Goal: Find specific fact: Find contact information

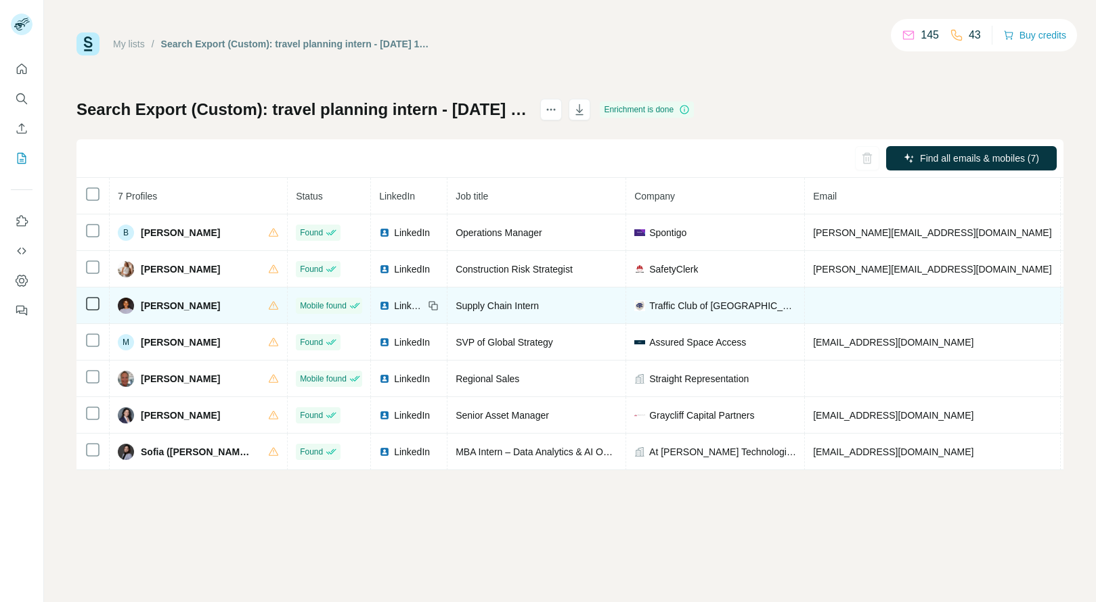
scroll to position [0, 28]
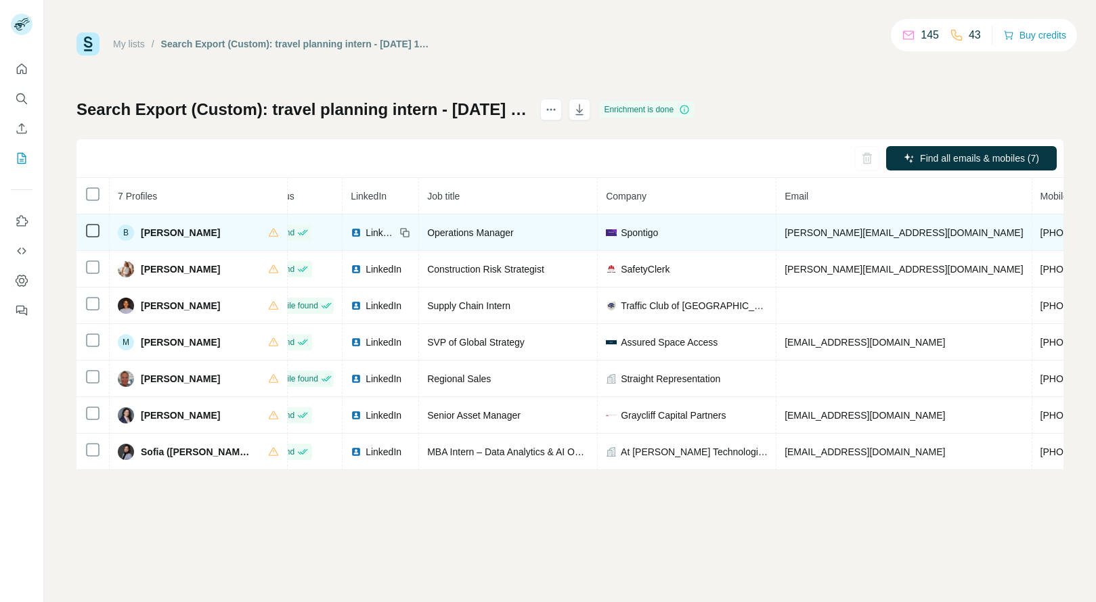
click at [1032, 240] on td "+18013498504" at bounding box center [1083, 233] width 102 height 37
copy span "+18013498504"
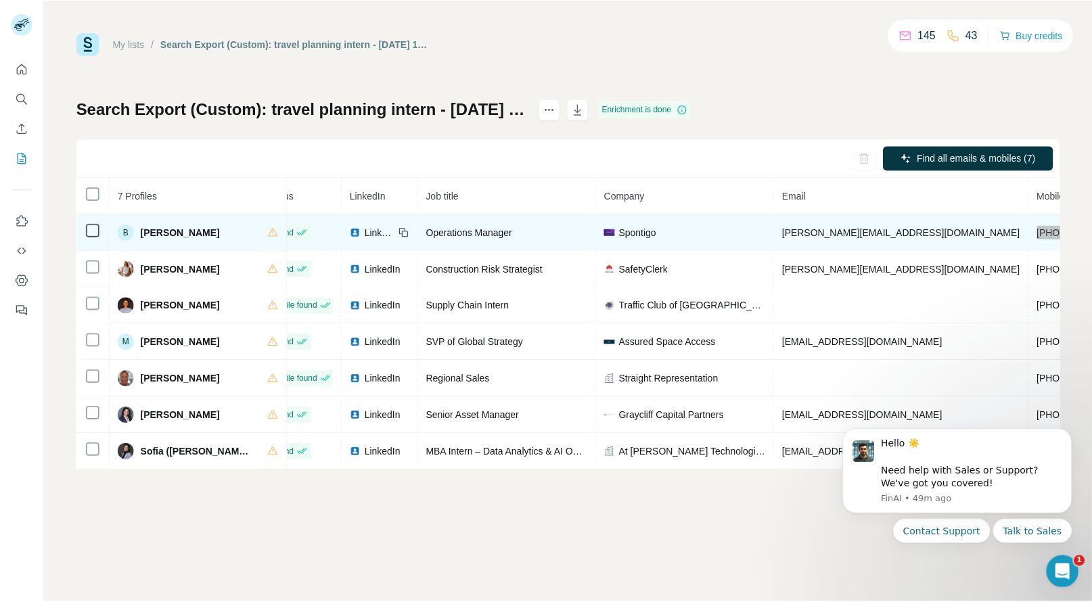
scroll to position [0, 0]
click at [152, 234] on span "Brett Steele" at bounding box center [180, 233] width 79 height 14
copy span "Brett"
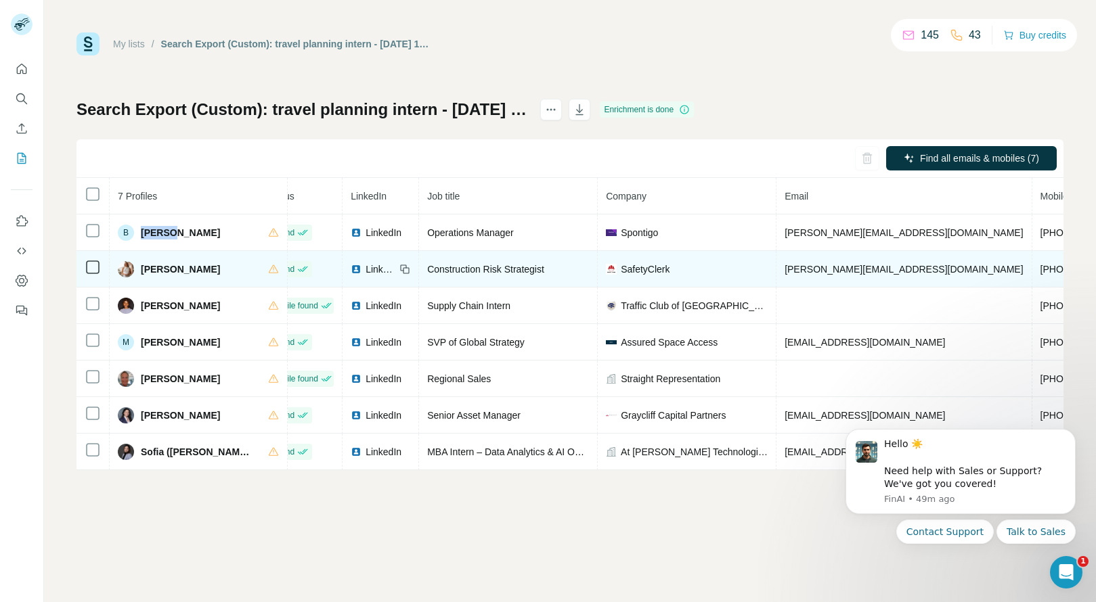
click at [1032, 275] on td "+14342706093" at bounding box center [1083, 269] width 102 height 37
copy span "+14342706093"
click at [159, 265] on span "Hannah Brown" at bounding box center [180, 270] width 79 height 14
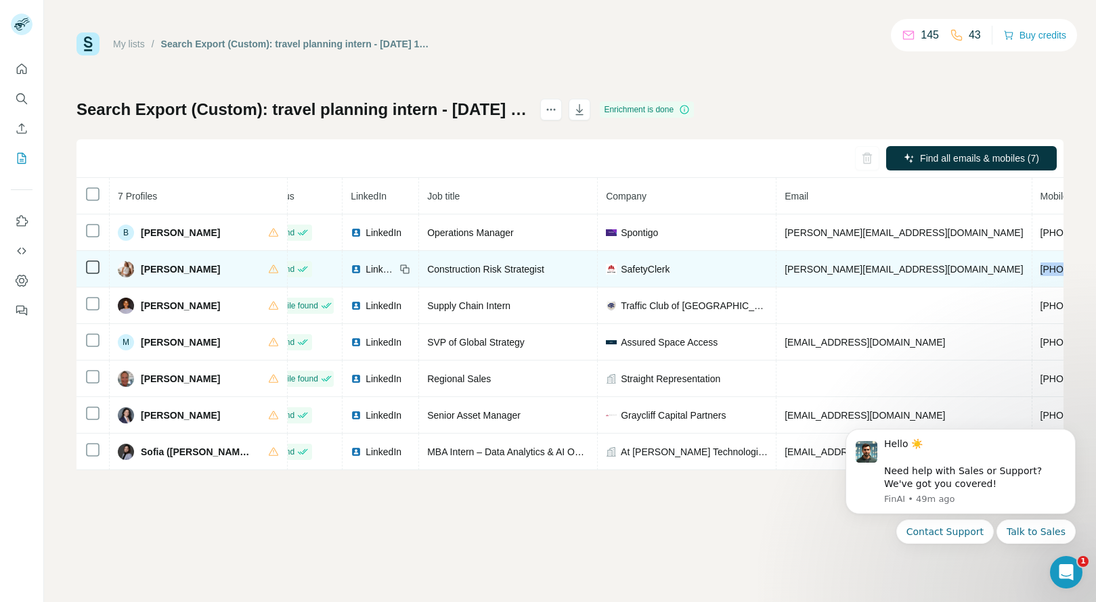
click at [159, 265] on span "Hannah Brown" at bounding box center [180, 270] width 79 height 14
copy span "Hannah"
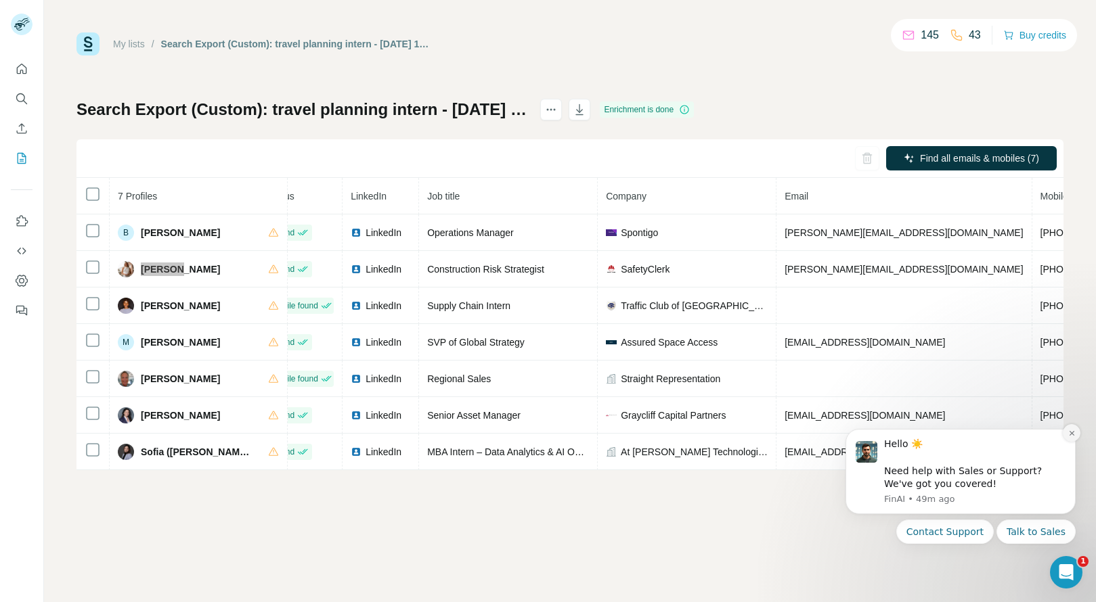
click at [1071, 432] on icon "Dismiss notification" at bounding box center [1071, 433] width 7 height 7
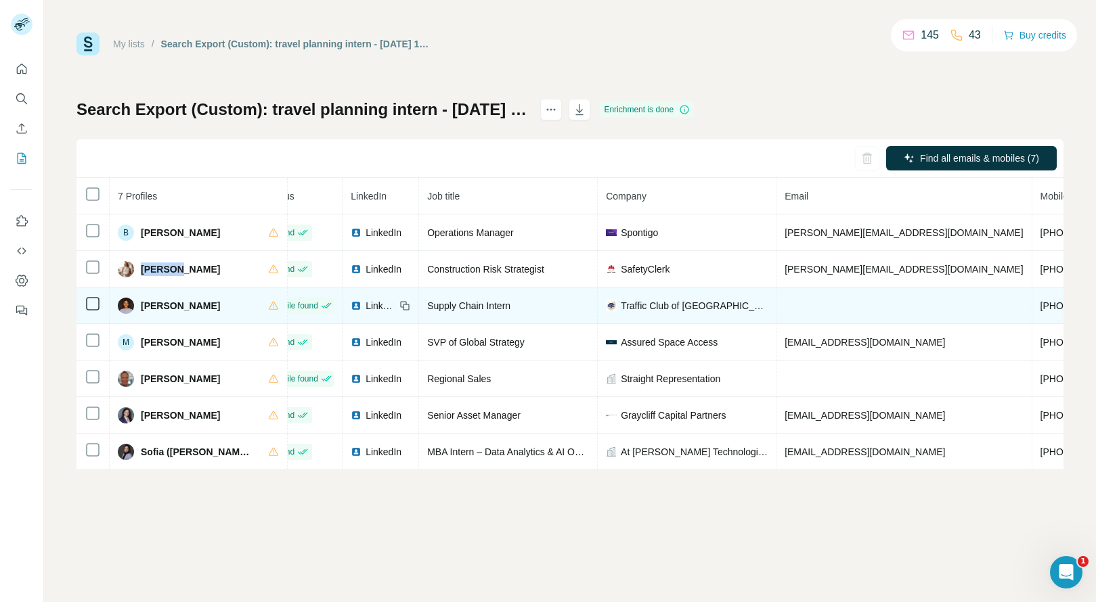
click at [1040, 308] on span "+18764039173" at bounding box center [1082, 305] width 85 height 11
copy span "+18764039173"
click at [145, 305] on span "Kosi F." at bounding box center [180, 306] width 79 height 14
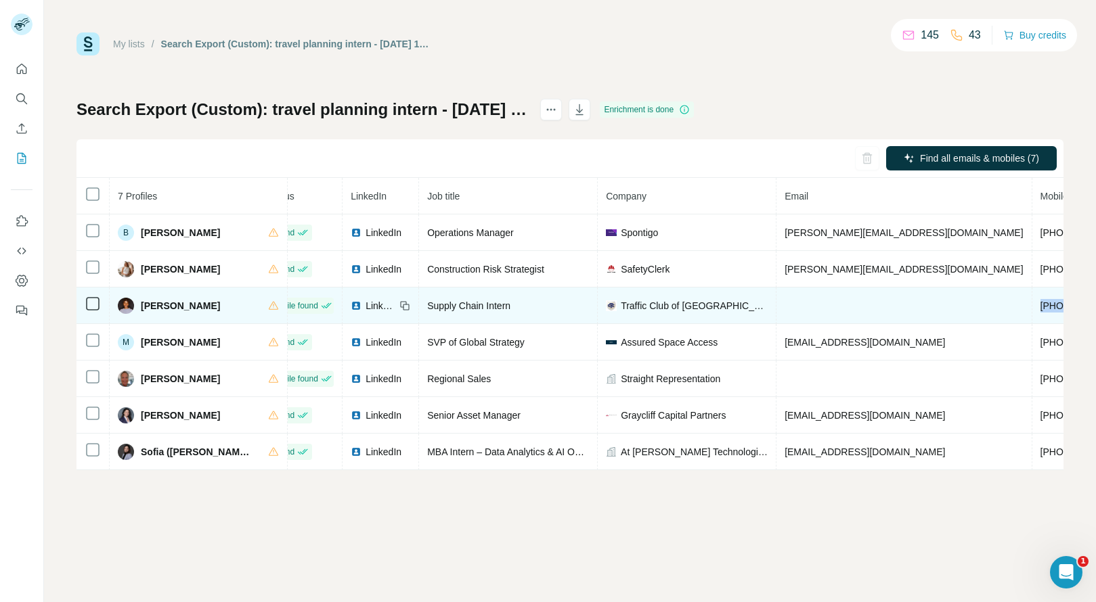
click at [145, 305] on span "Kosi F." at bounding box center [180, 306] width 79 height 14
copy span "Kosi"
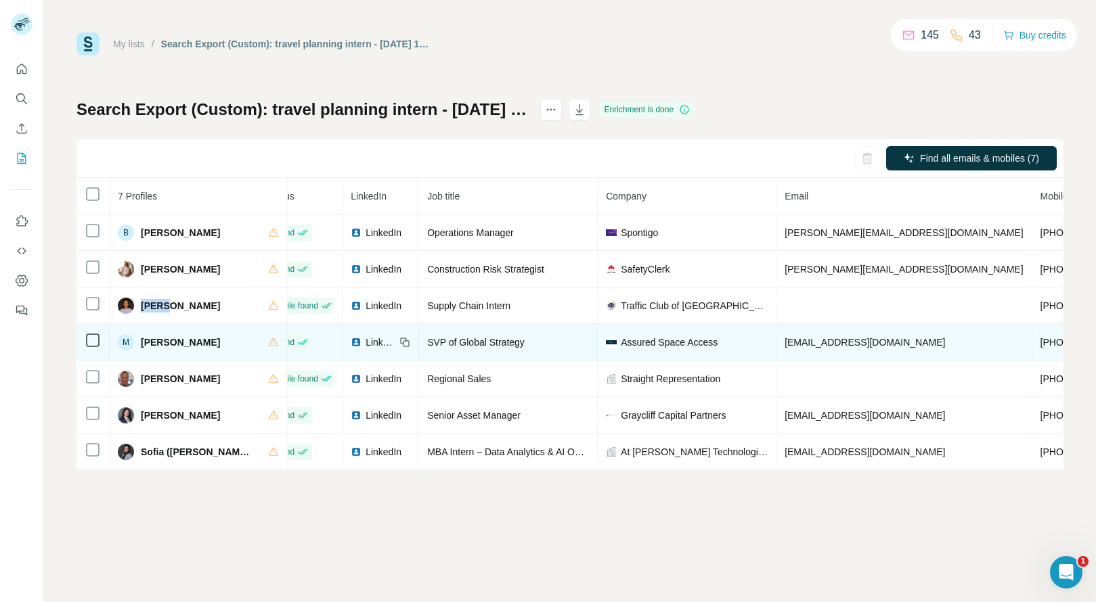
click at [1040, 341] on span "+13125194575" at bounding box center [1082, 342] width 85 height 11
copy span "+13125194575"
click at [157, 344] on span "Mark LaPenna" at bounding box center [180, 343] width 79 height 14
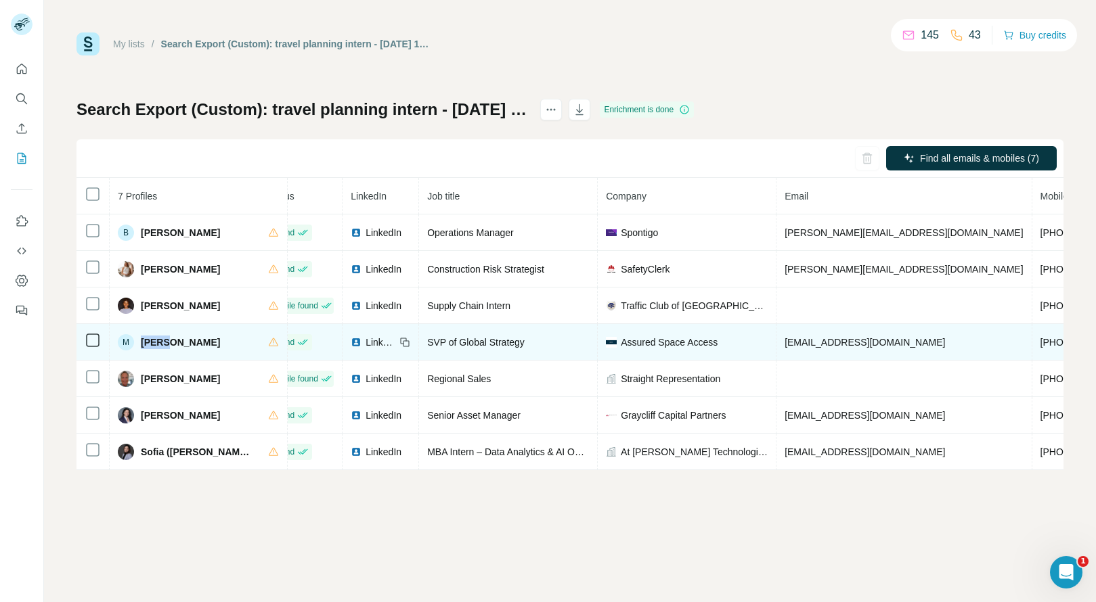
click at [157, 344] on span "Mark LaPenna" at bounding box center [180, 343] width 79 height 14
copy span "Mark"
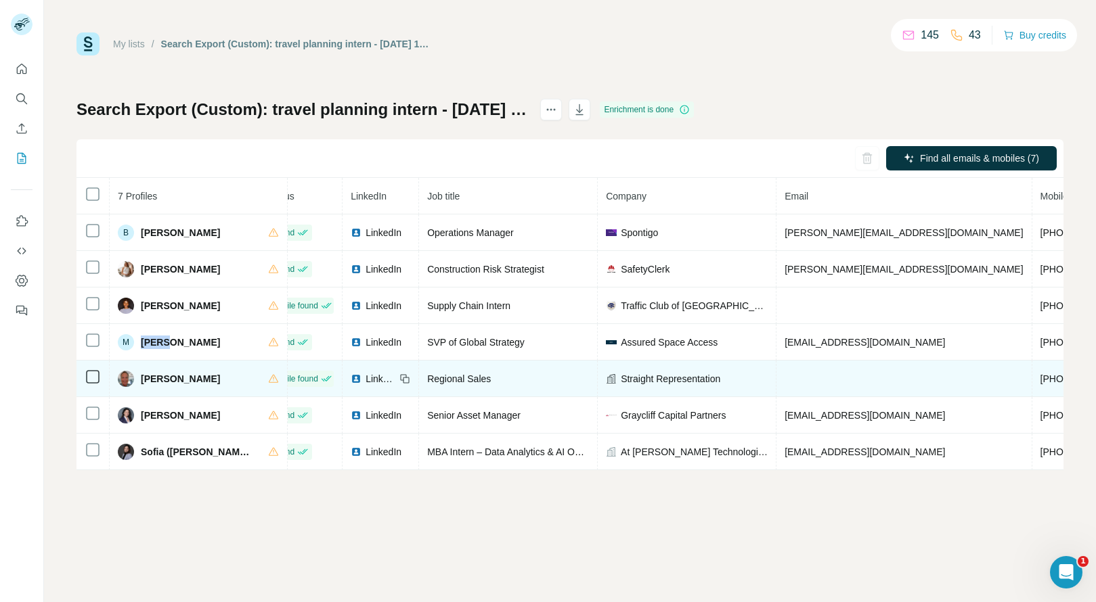
click at [1040, 378] on span "+19167552731" at bounding box center [1082, 379] width 85 height 11
copy span "+19167552731"
click at [145, 378] on span "Matt Morris" at bounding box center [180, 379] width 79 height 14
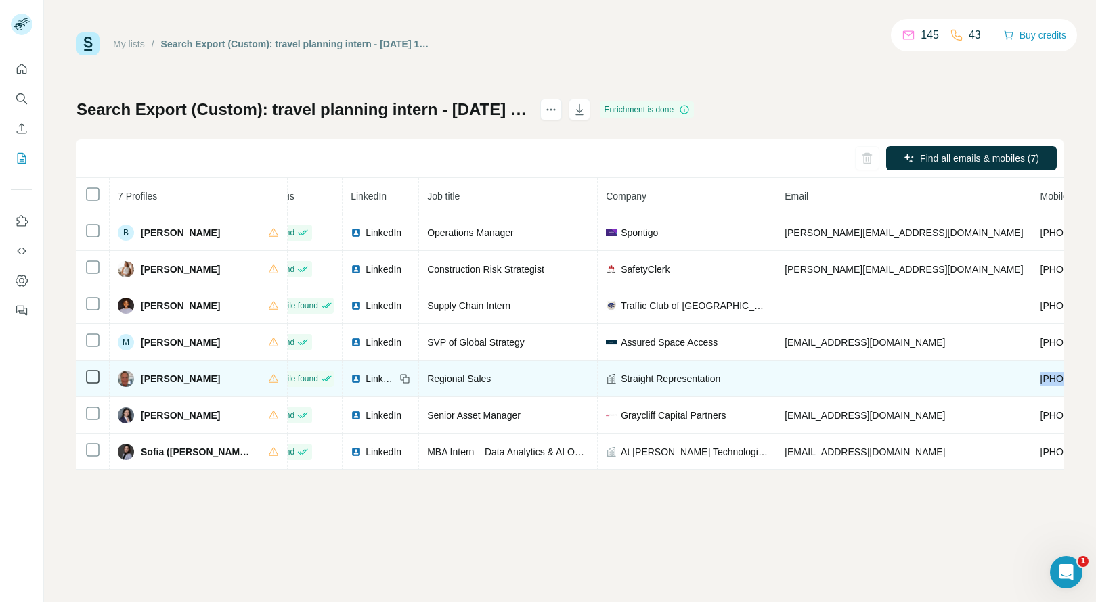
click at [145, 378] on span "Matt Morris" at bounding box center [180, 379] width 79 height 14
copy span "Matt"
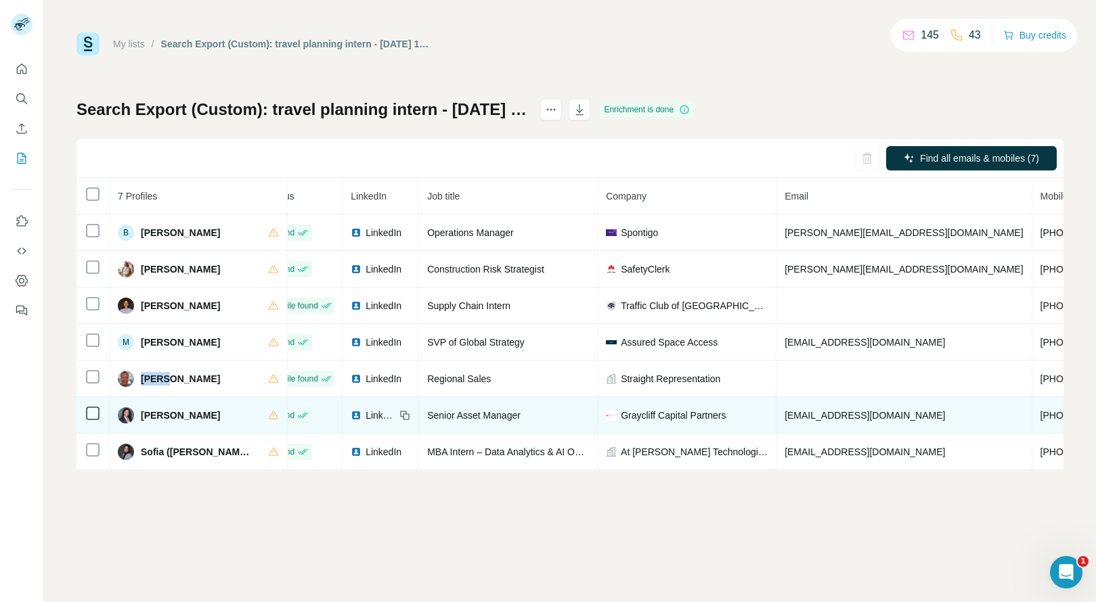
click at [1040, 415] on span "+19377607166" at bounding box center [1082, 415] width 85 height 11
click at [156, 417] on span "Nicole Hand" at bounding box center [180, 416] width 79 height 14
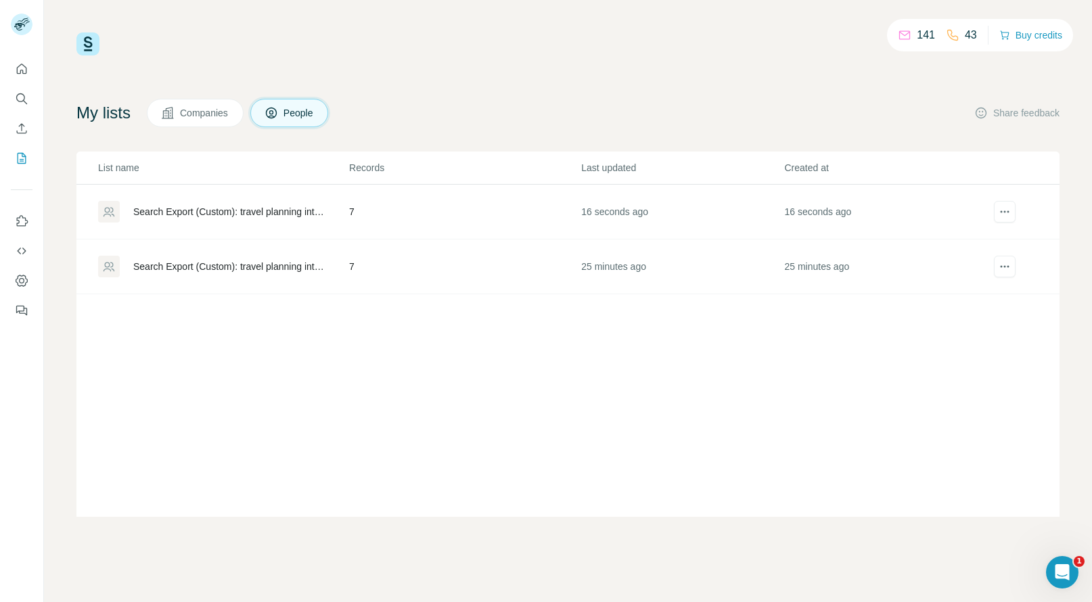
click at [593, 215] on td "16 seconds ago" at bounding box center [682, 212] width 203 height 55
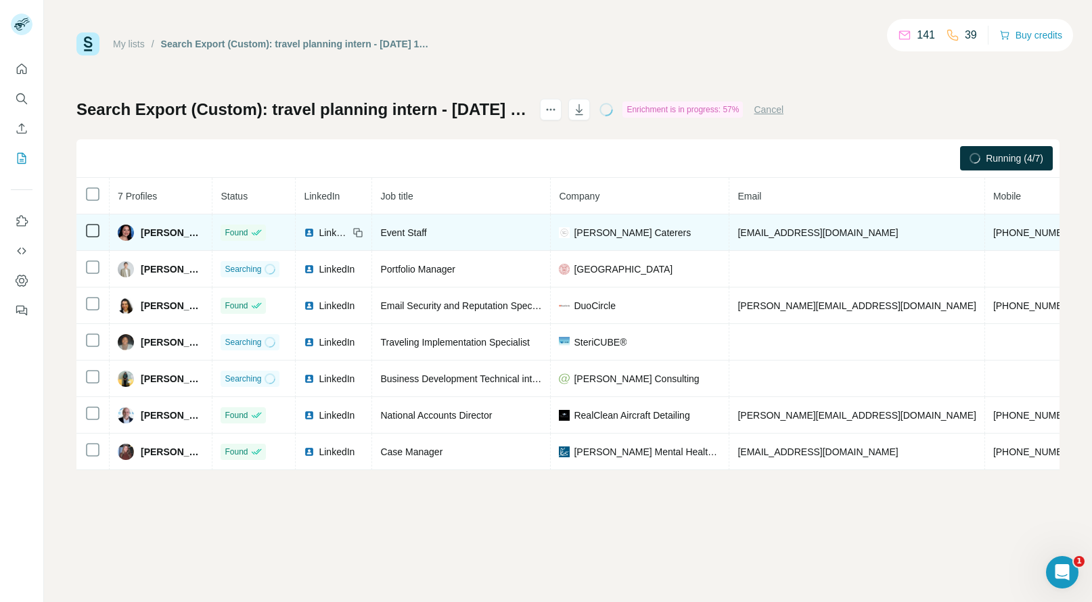
click at [993, 236] on span "+13083700023" at bounding box center [1035, 232] width 85 height 11
click at [993, 235] on span "+13083700023" at bounding box center [1035, 232] width 85 height 11
click at [144, 231] on span "Cara Comey" at bounding box center [172, 233] width 63 height 14
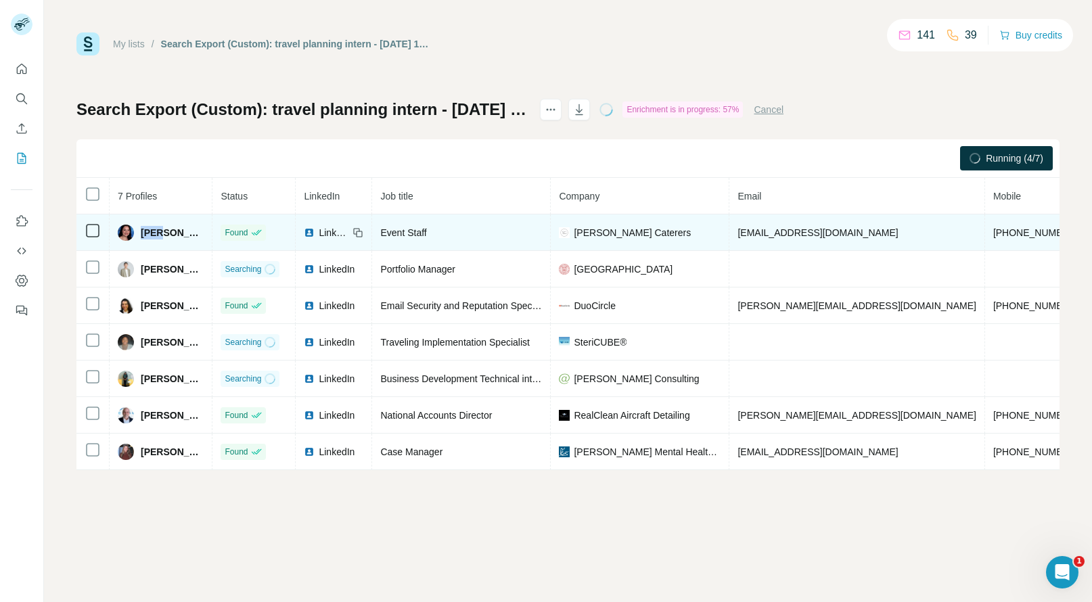
click at [144, 231] on span "Cara Comey" at bounding box center [172, 233] width 63 height 14
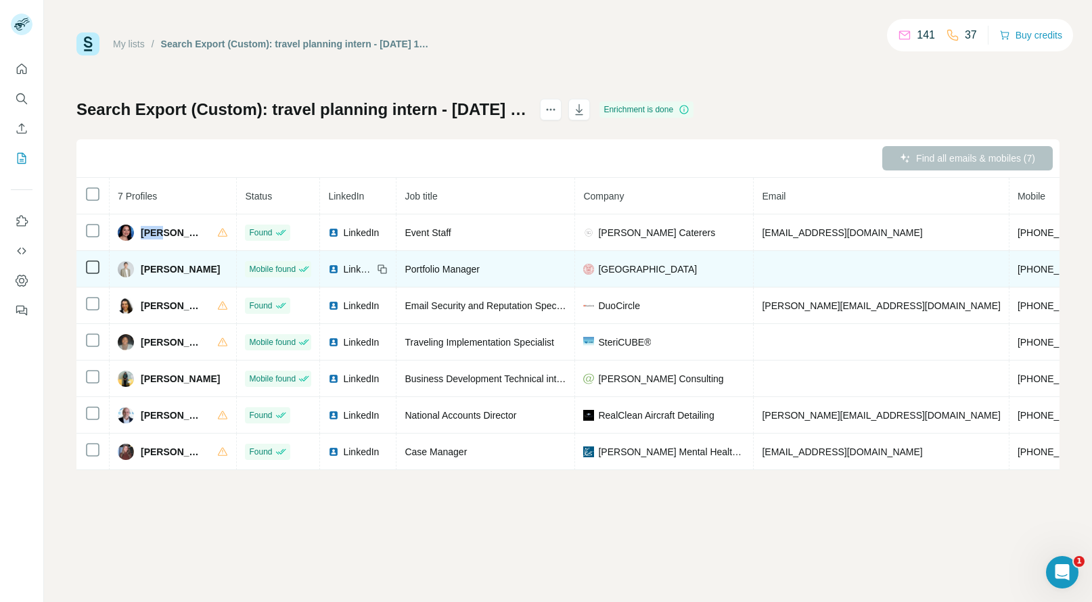
click at [1018, 267] on span "+12024259851" at bounding box center [1060, 269] width 85 height 11
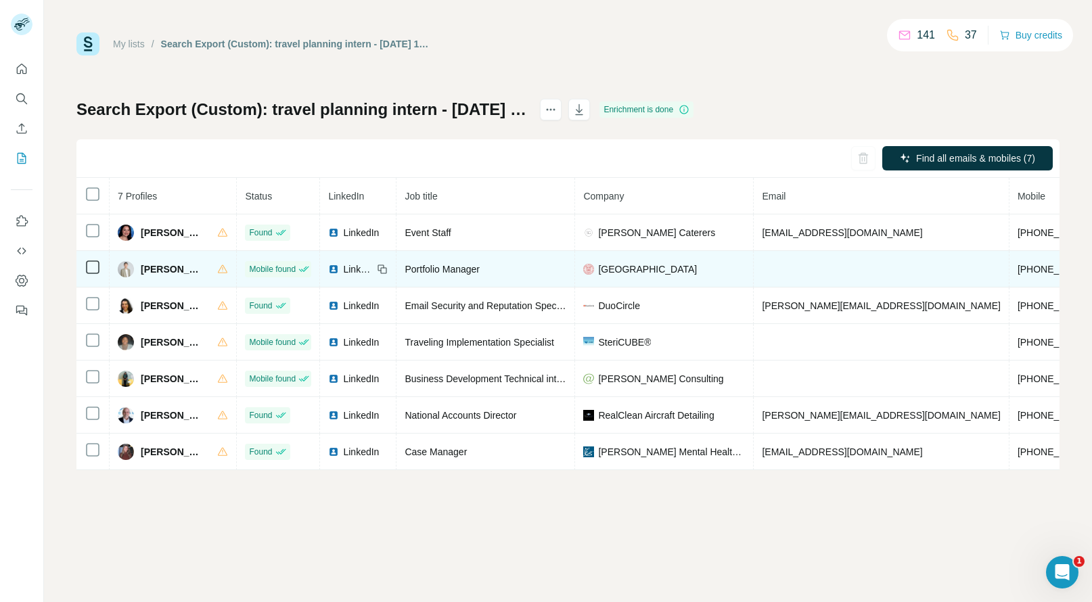
click at [158, 269] on span "Jason Tang" at bounding box center [172, 270] width 63 height 14
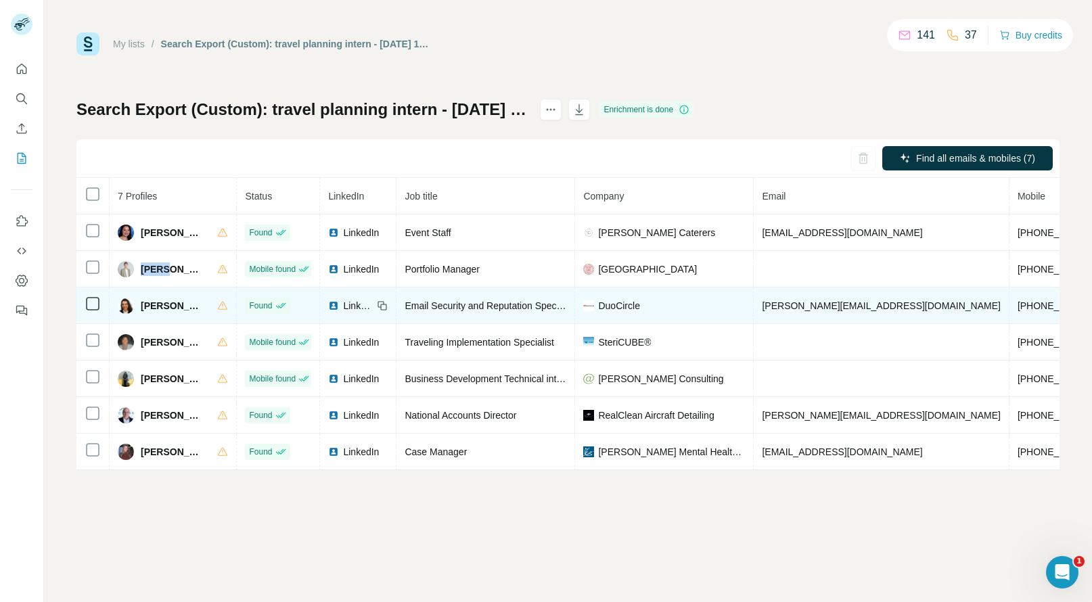
click at [1018, 304] on span "+12087411634" at bounding box center [1060, 305] width 85 height 11
click at [145, 308] on span "Julia Yaber" at bounding box center [172, 306] width 63 height 14
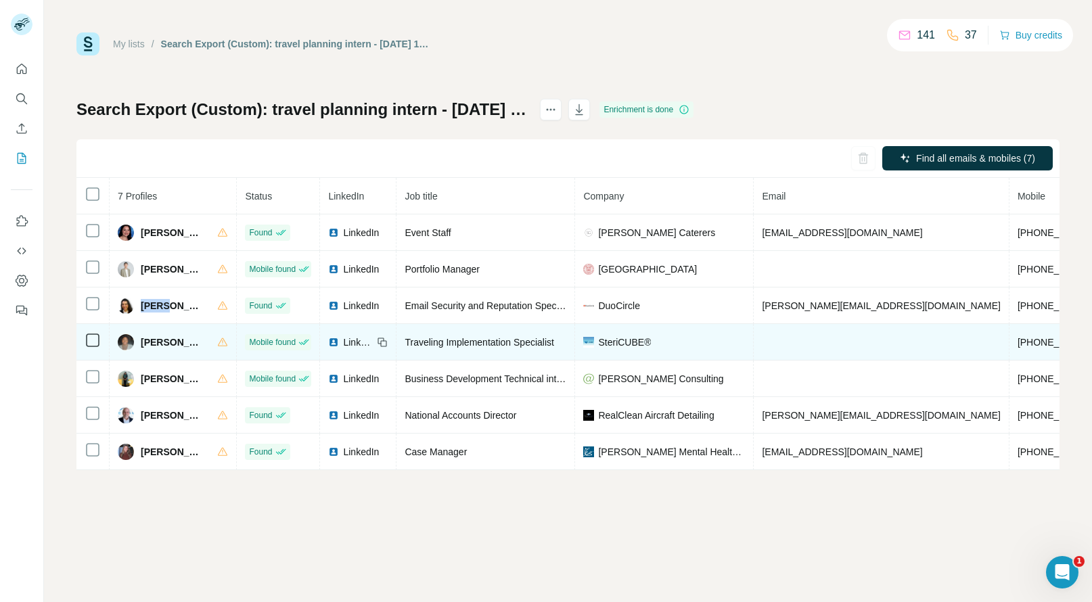
click at [1018, 340] on span "+15027943190" at bounding box center [1060, 342] width 85 height 11
click at [160, 342] on span "Lakyra Mclinn" at bounding box center [172, 343] width 63 height 14
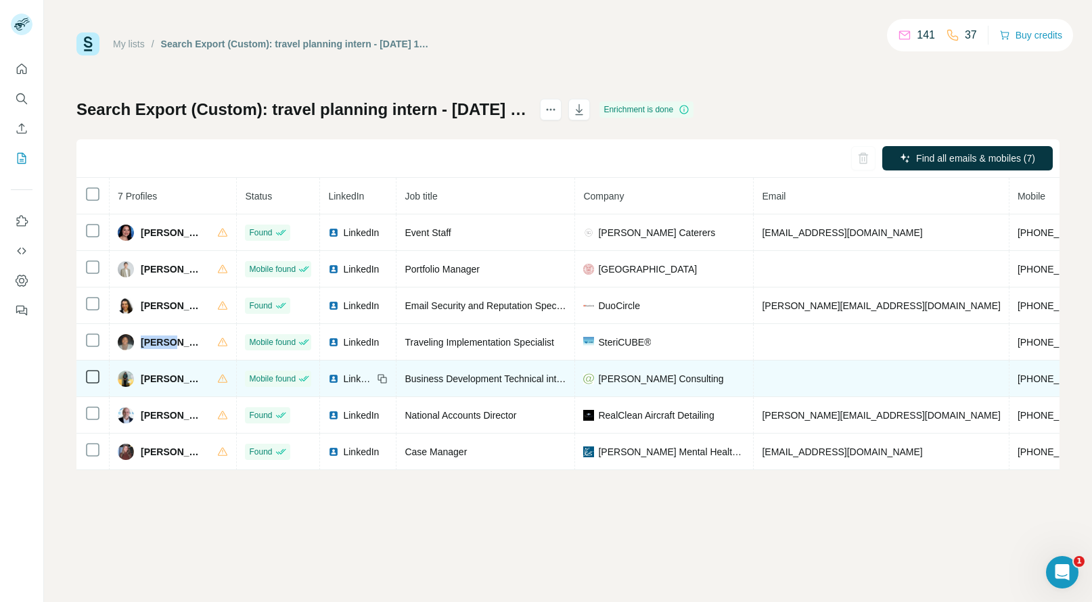
click at [1018, 380] on span "+14044092303" at bounding box center [1060, 379] width 85 height 11
click at [152, 374] on span "Pooja Anandraj" at bounding box center [172, 379] width 63 height 14
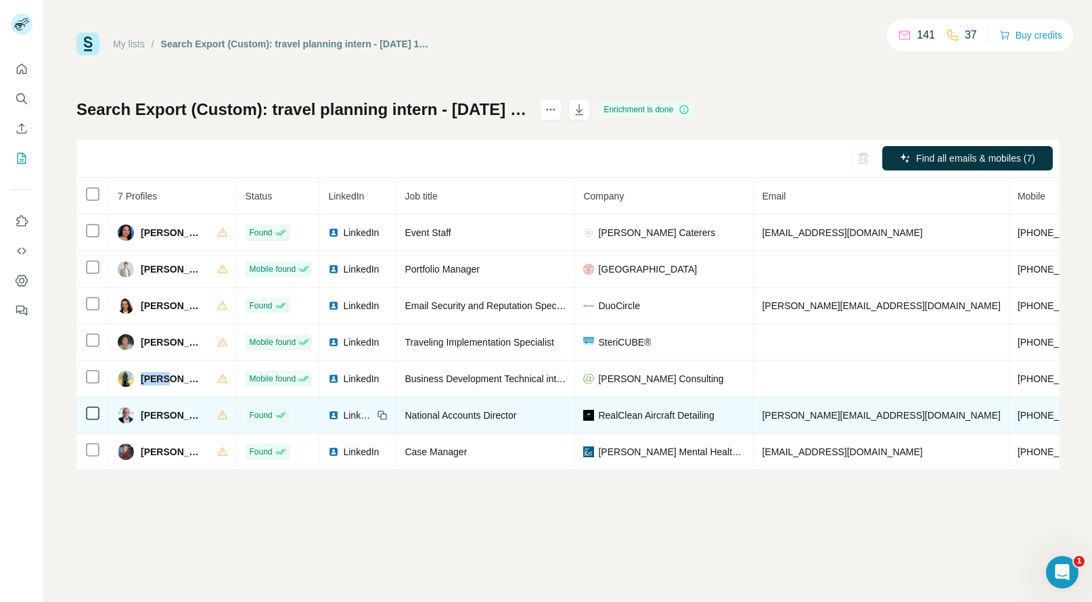
click at [1018, 413] on span "+13103102392" at bounding box center [1060, 415] width 85 height 11
click at [1018, 410] on span "+13103102392" at bounding box center [1060, 415] width 85 height 11
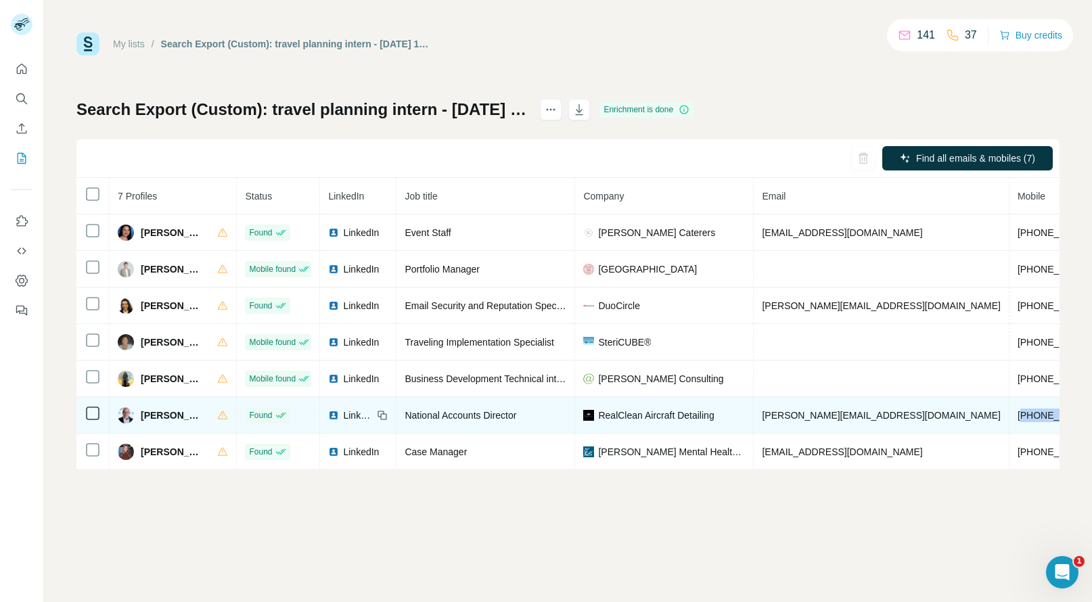
click at [1018, 410] on span "+13103102392" at bounding box center [1060, 415] width 85 height 11
click at [1018, 413] on span "+13103102392" at bounding box center [1060, 415] width 85 height 11
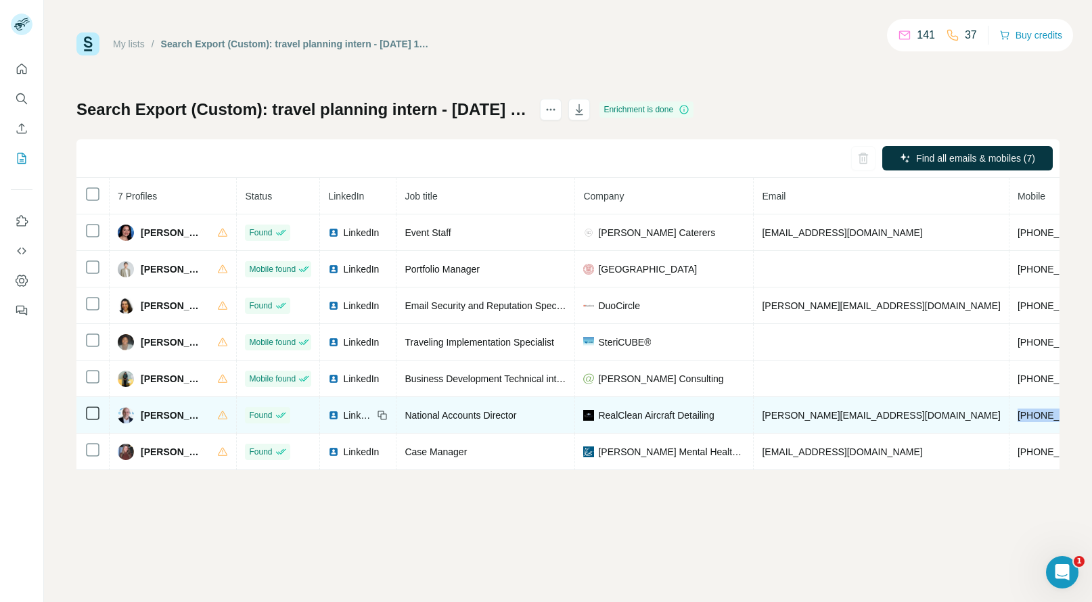
click at [1018, 413] on span "+13103102392" at bounding box center [1060, 415] width 85 height 11
click at [148, 415] on span "Thierry Gonzalez Lopez" at bounding box center [172, 416] width 63 height 14
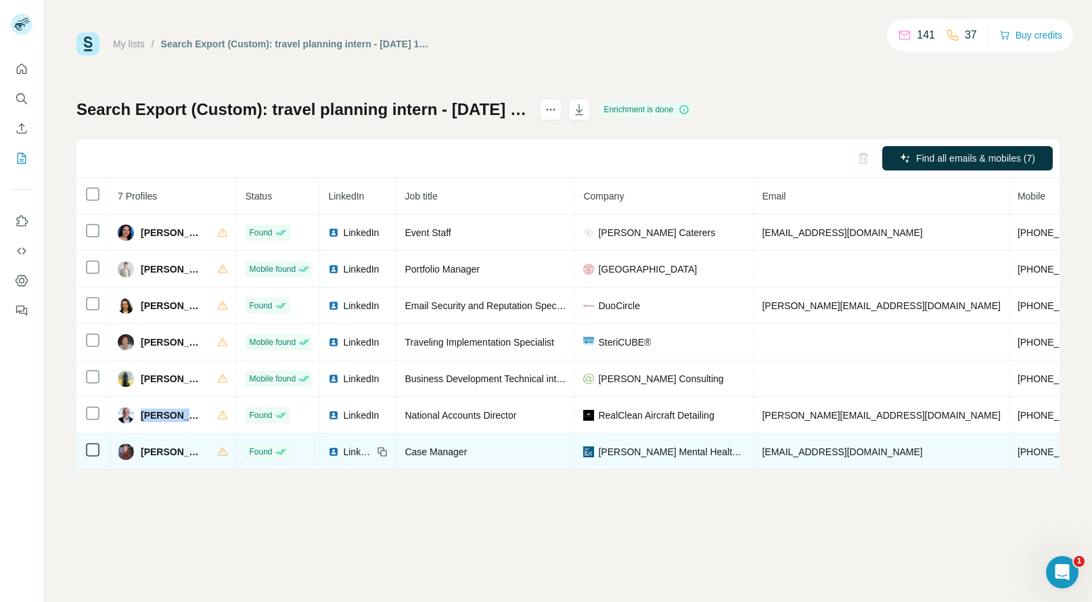
click at [1018, 447] on span "+13378894770" at bounding box center [1060, 452] width 85 height 11
click at [157, 451] on span "Valerie Gooch" at bounding box center [172, 452] width 63 height 14
